Goal: Find specific page/section: Find specific page/section

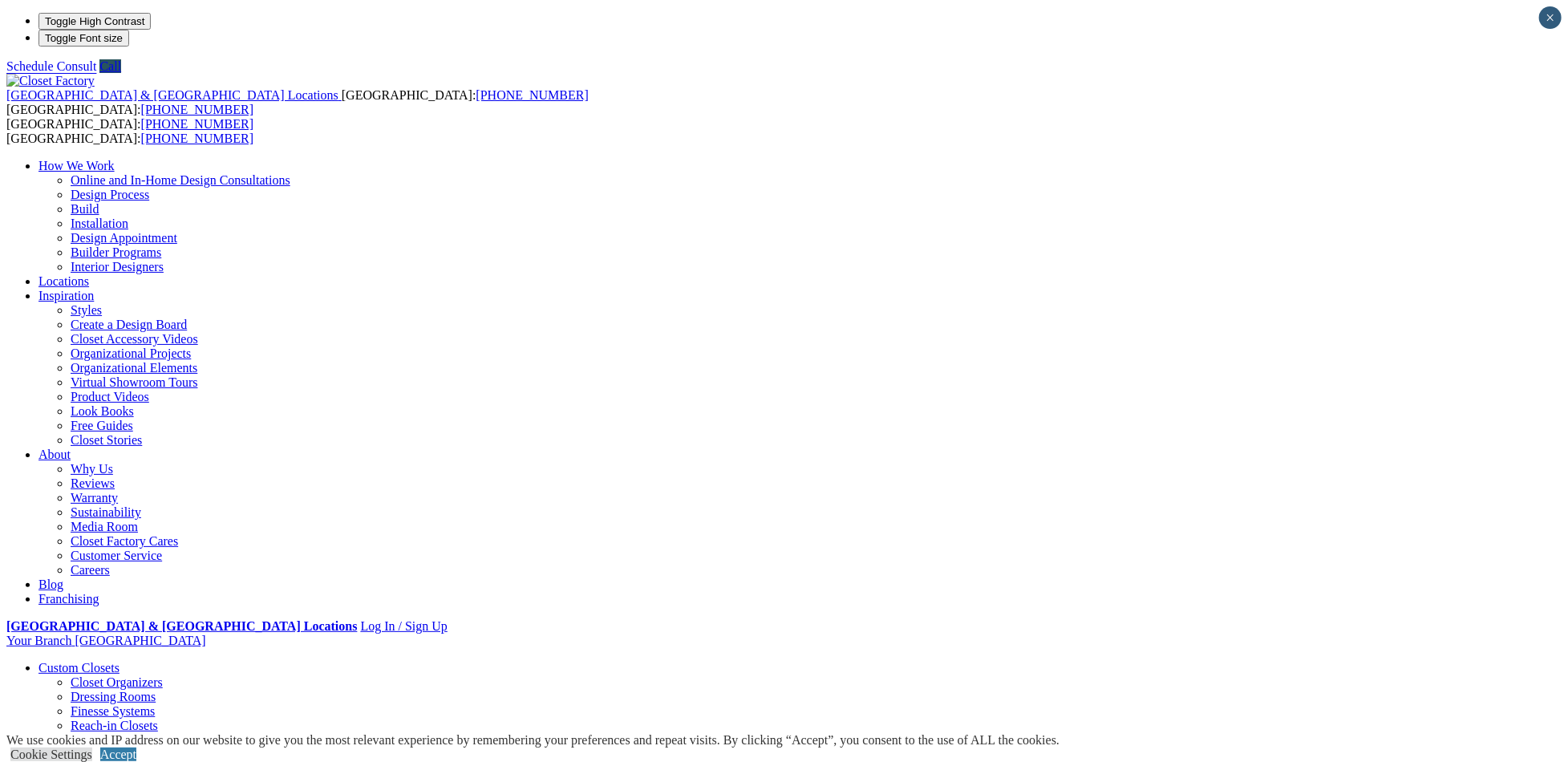
drag, startPoint x: 1505, startPoint y: 233, endPoint x: 1450, endPoint y: 216, distance: 57.6
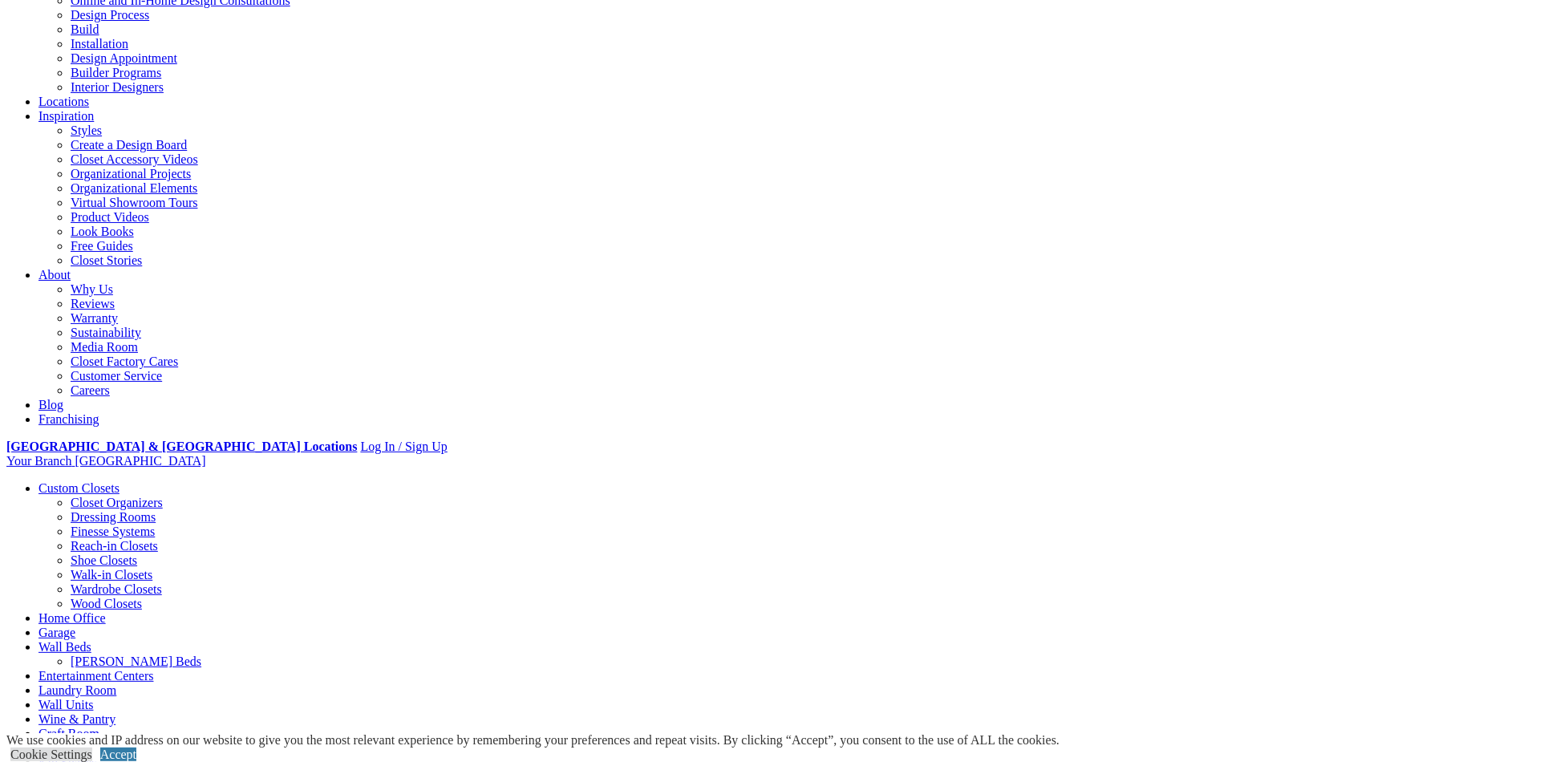
scroll to position [161, 0]
